Goal: Information Seeking & Learning: Learn about a topic

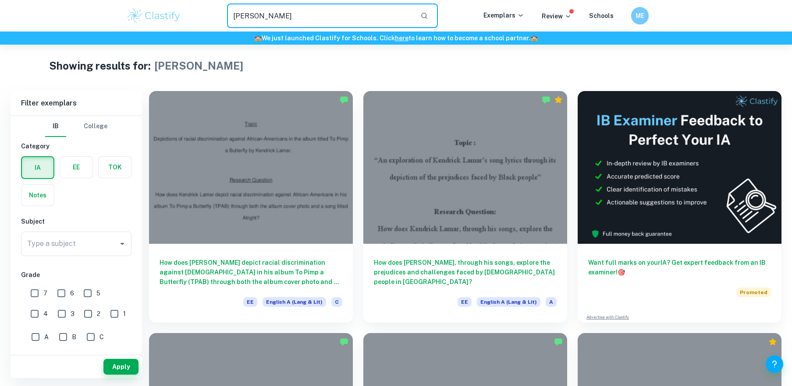
scroll to position [4, 0]
type input "k"
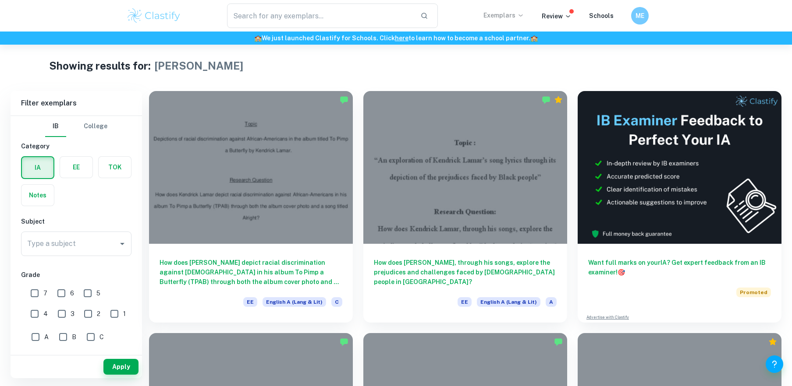
click at [515, 15] on p "Exemplars" at bounding box center [503, 16] width 41 height 10
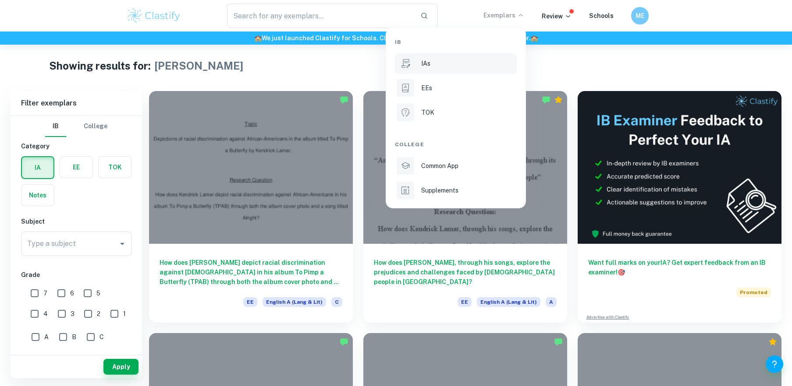
click at [454, 69] on li "IAs" at bounding box center [456, 63] width 122 height 21
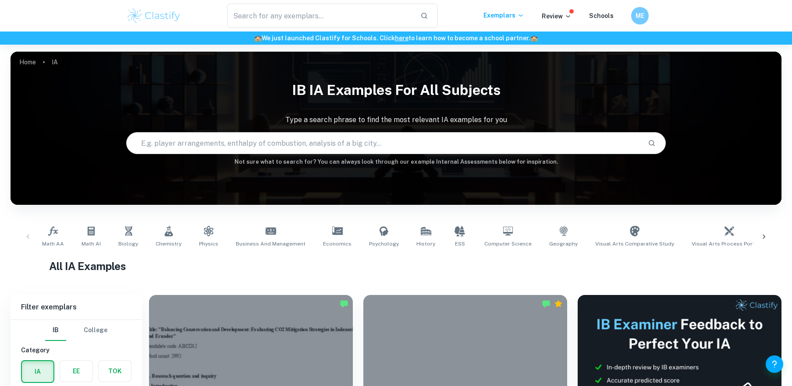
click at [364, 147] on input "text" at bounding box center [384, 143] width 514 height 25
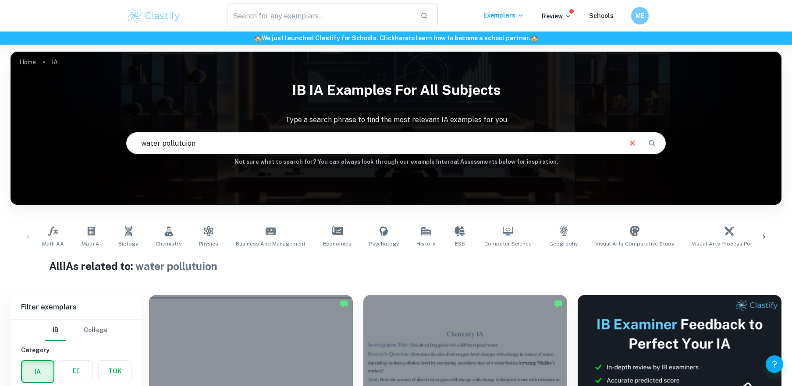
click at [184, 145] on input "water pollutuion" at bounding box center [374, 143] width 494 height 25
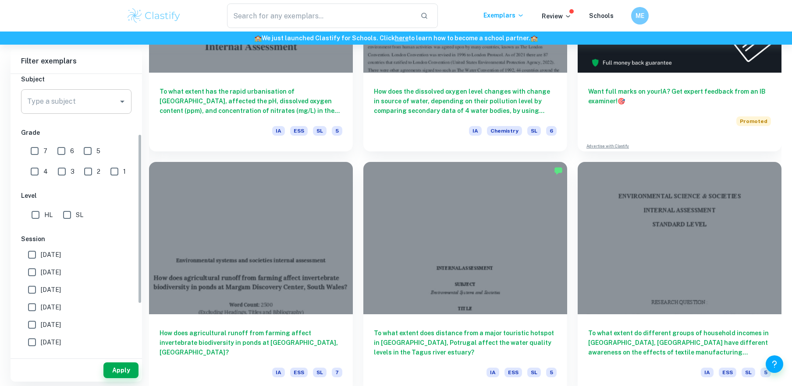
scroll to position [101, 0]
type input "water pollution"
click at [107, 100] on input "Type a subject" at bounding box center [69, 101] width 89 height 17
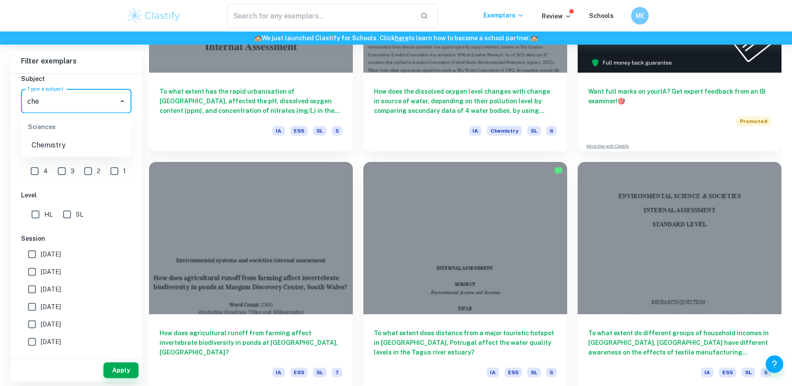
click at [59, 143] on li "Chemistry" at bounding box center [76, 146] width 110 height 16
type input "Chemistry"
click at [123, 374] on button "Apply" at bounding box center [120, 371] width 35 height 16
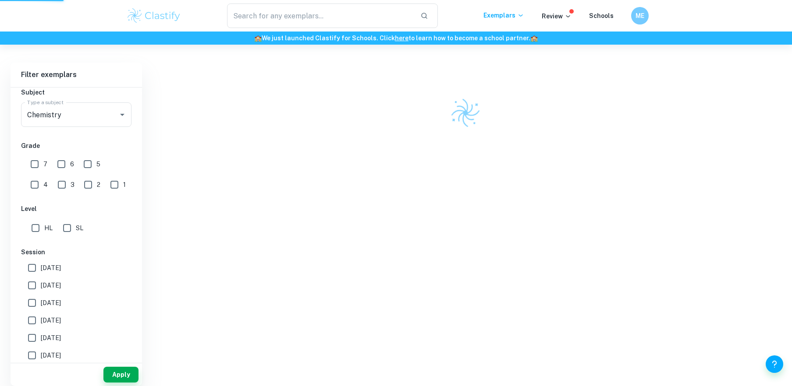
scroll to position [228, 0]
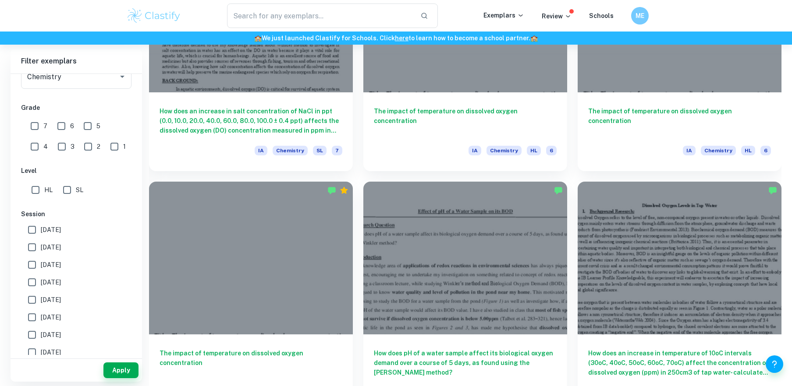
scroll to position [867, 0]
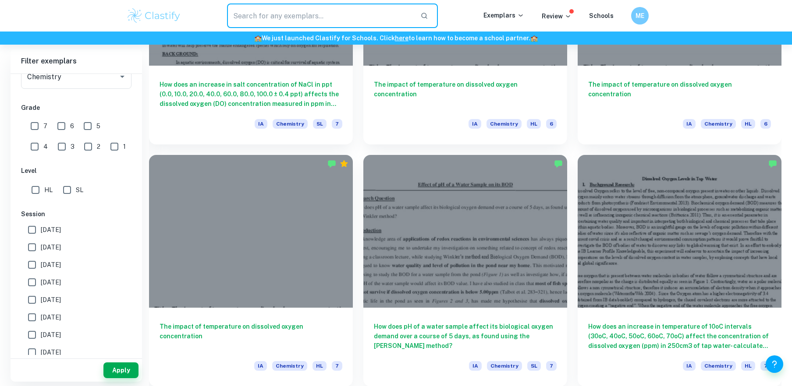
click at [301, 16] on input "text" at bounding box center [320, 16] width 187 height 25
type input "edta"
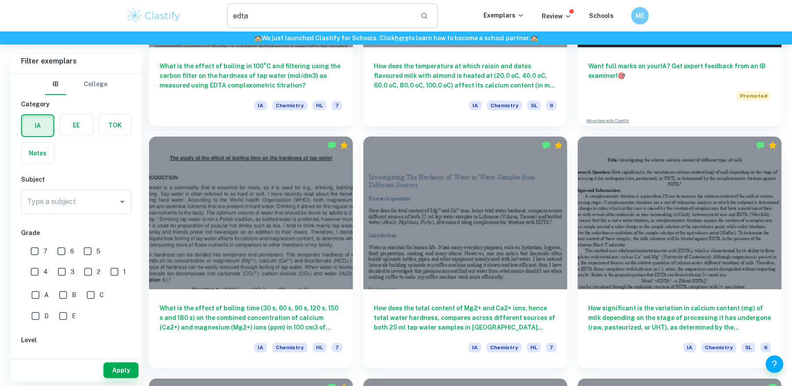
scroll to position [214, 0]
